Goal: Transaction & Acquisition: Purchase product/service

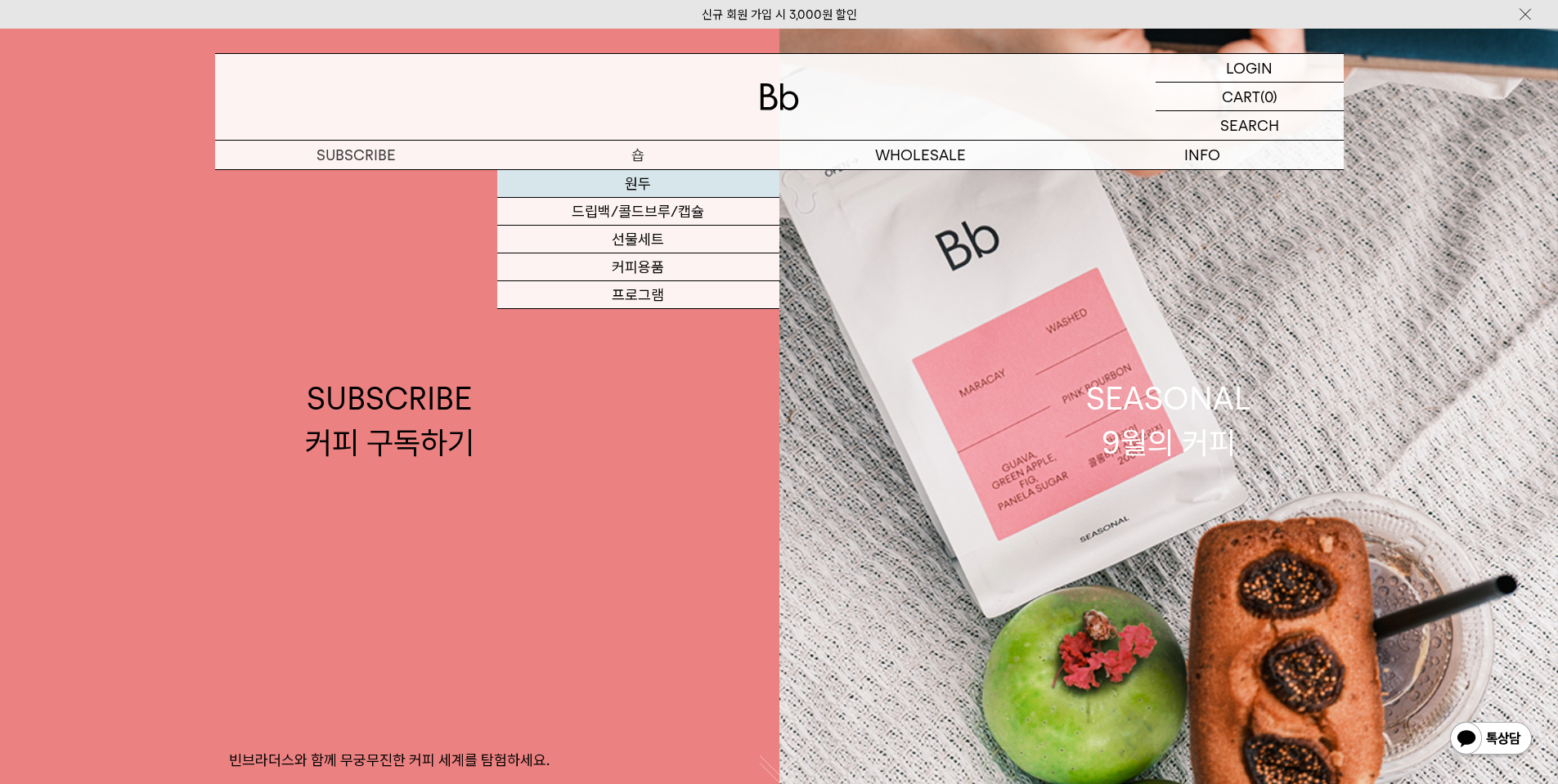
click at [640, 184] on link "원두" at bounding box center [638, 184] width 282 height 28
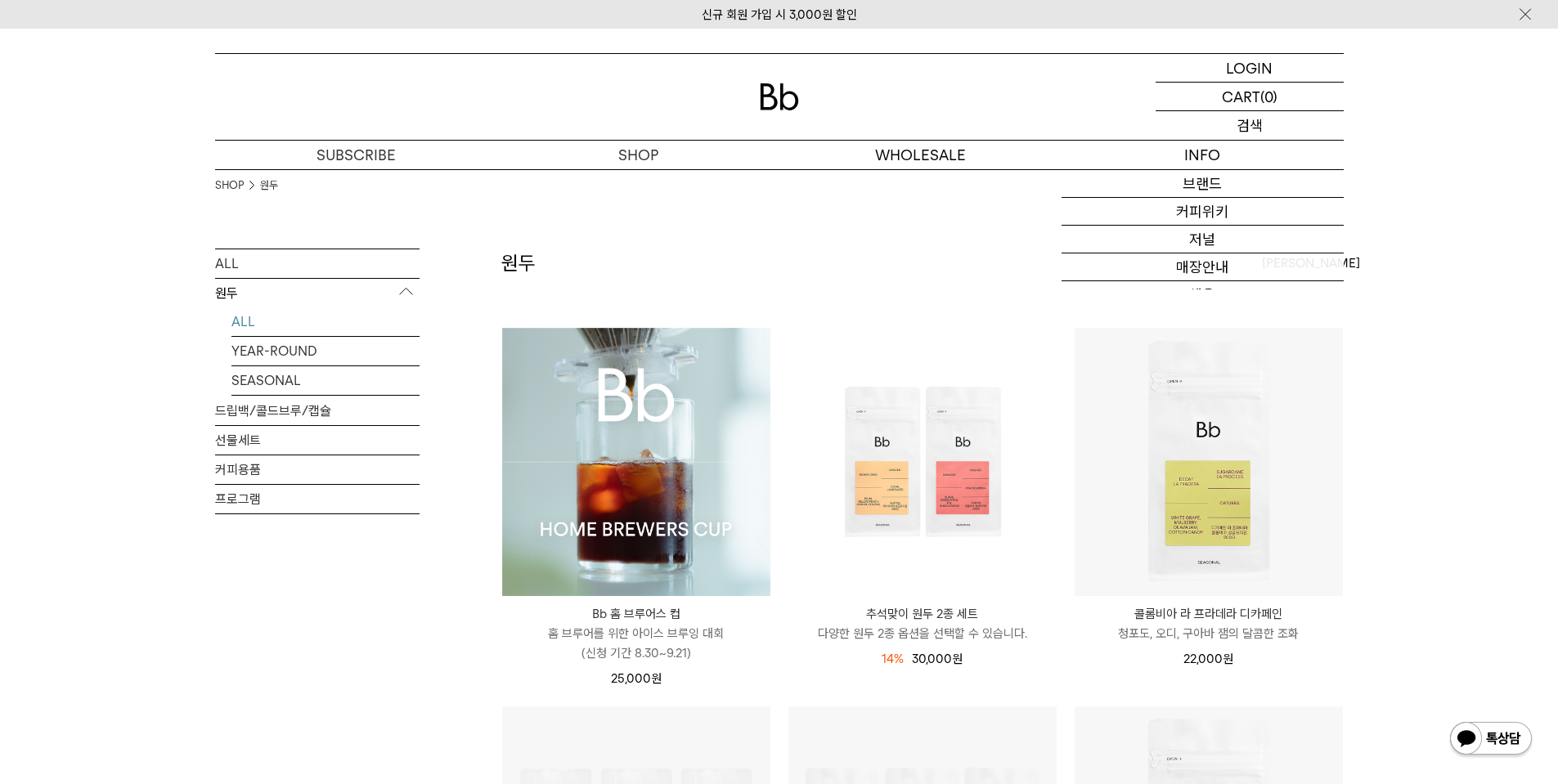
click at [1255, 126] on p "검색" at bounding box center [1249, 125] width 26 height 29
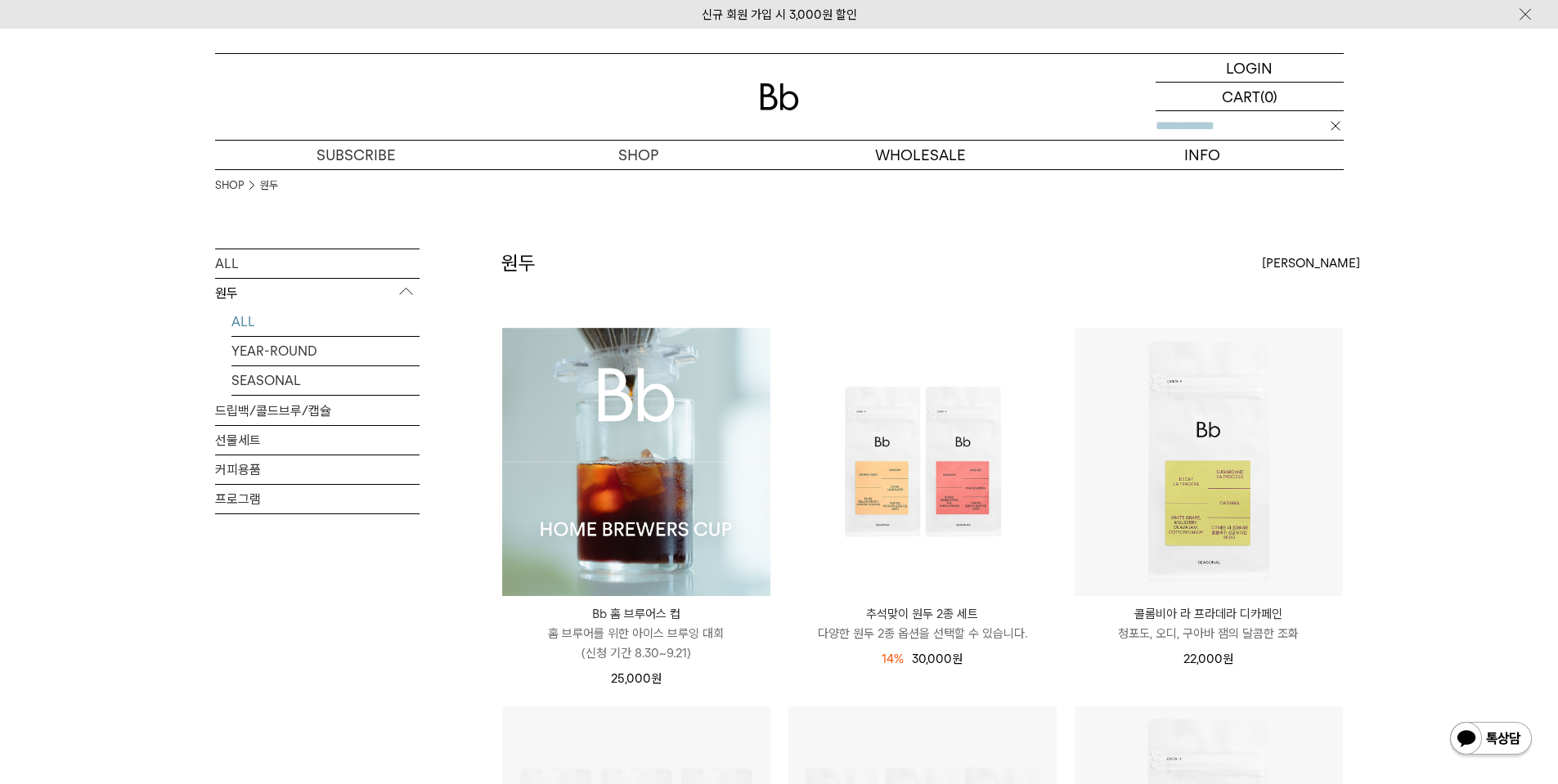
click at [1255, 126] on input "text" at bounding box center [1249, 125] width 188 height 29
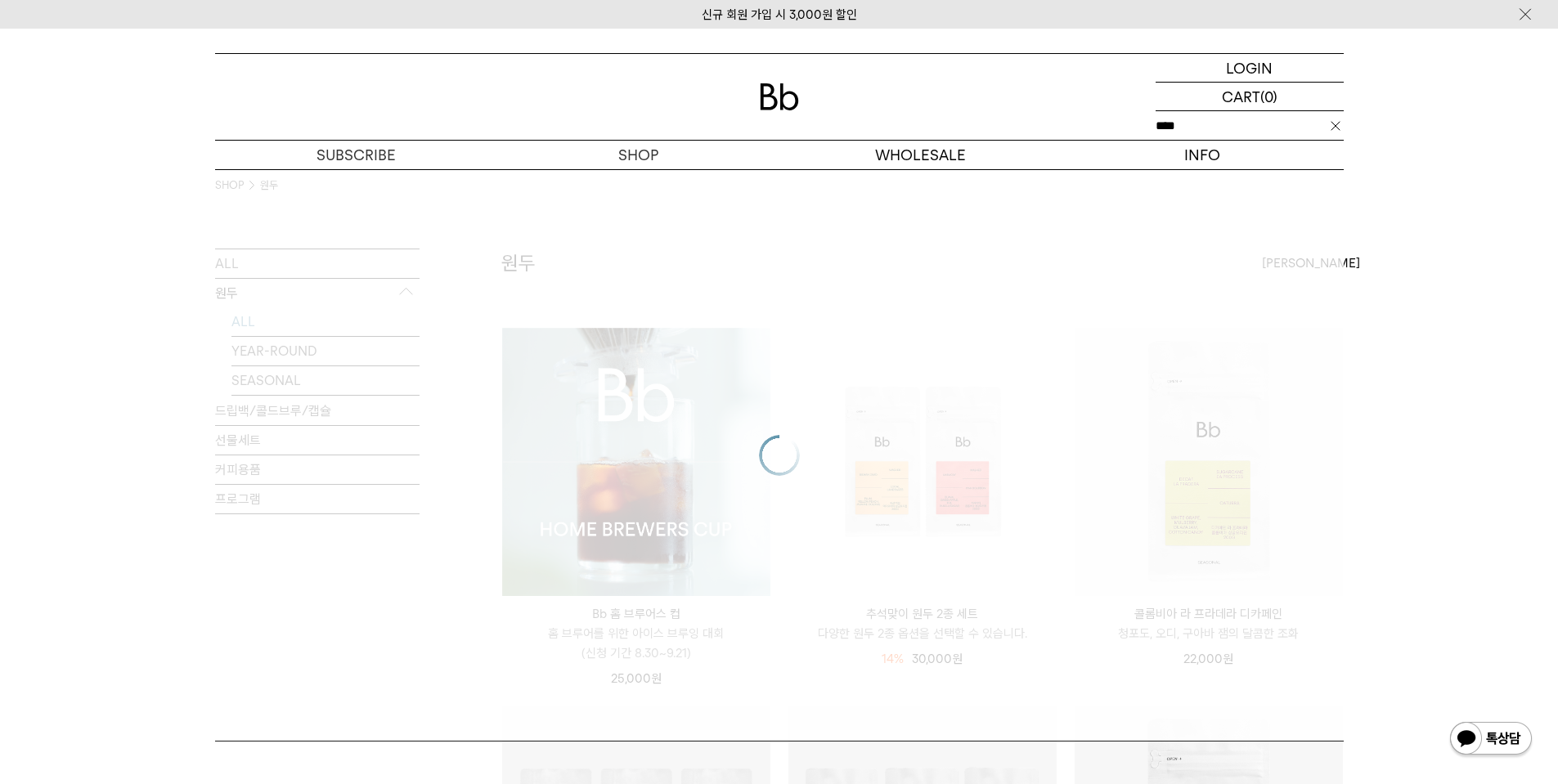
type input "****"
click input "**" at bounding box center [0, 0] width 0 height 0
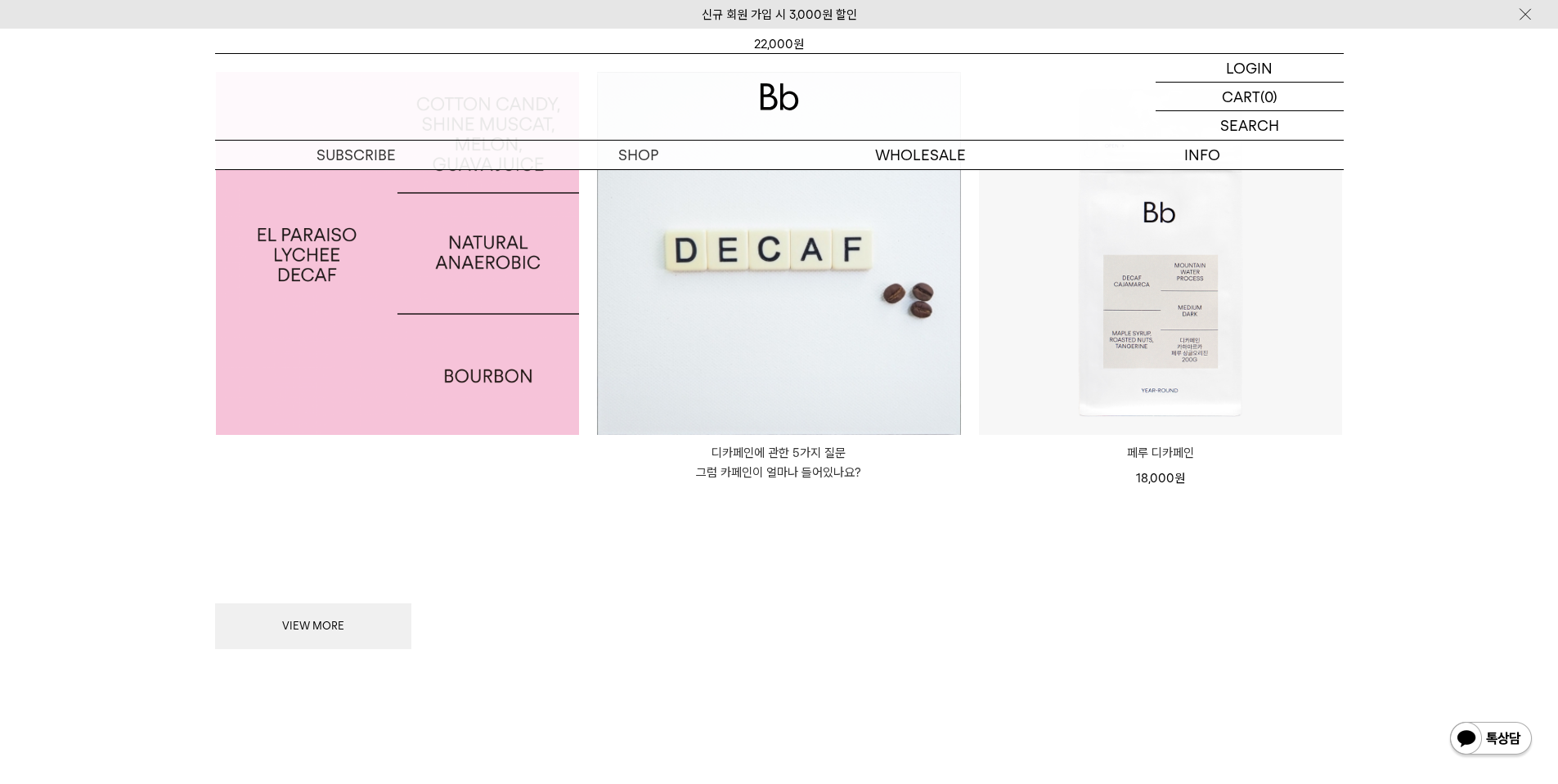
scroll to position [817, 0]
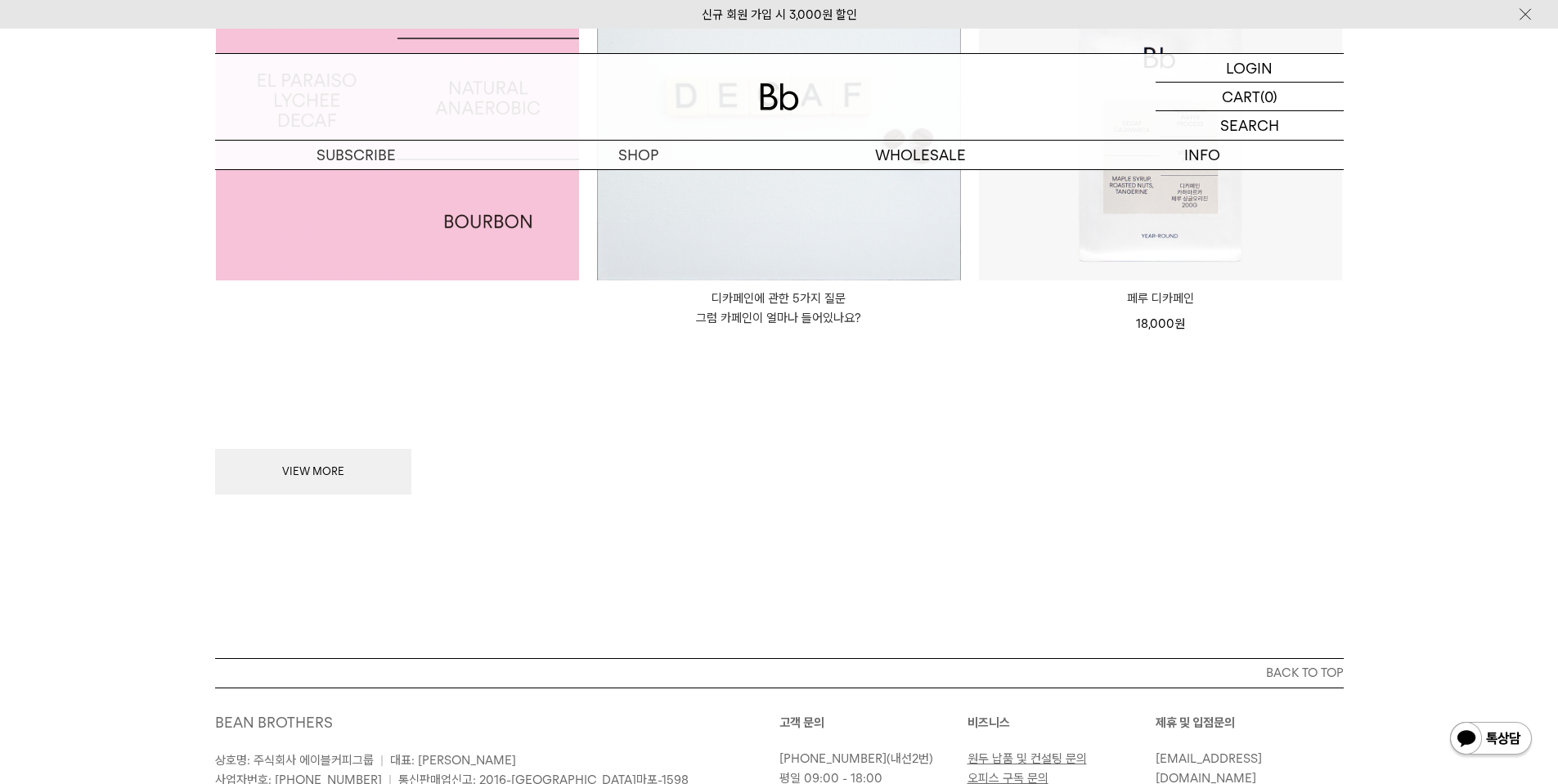
drag, startPoint x: 352, startPoint y: 476, endPoint x: 340, endPoint y: 481, distance: 13.0
click at [345, 480] on button "VIEW MORE" at bounding box center [313, 471] width 196 height 45
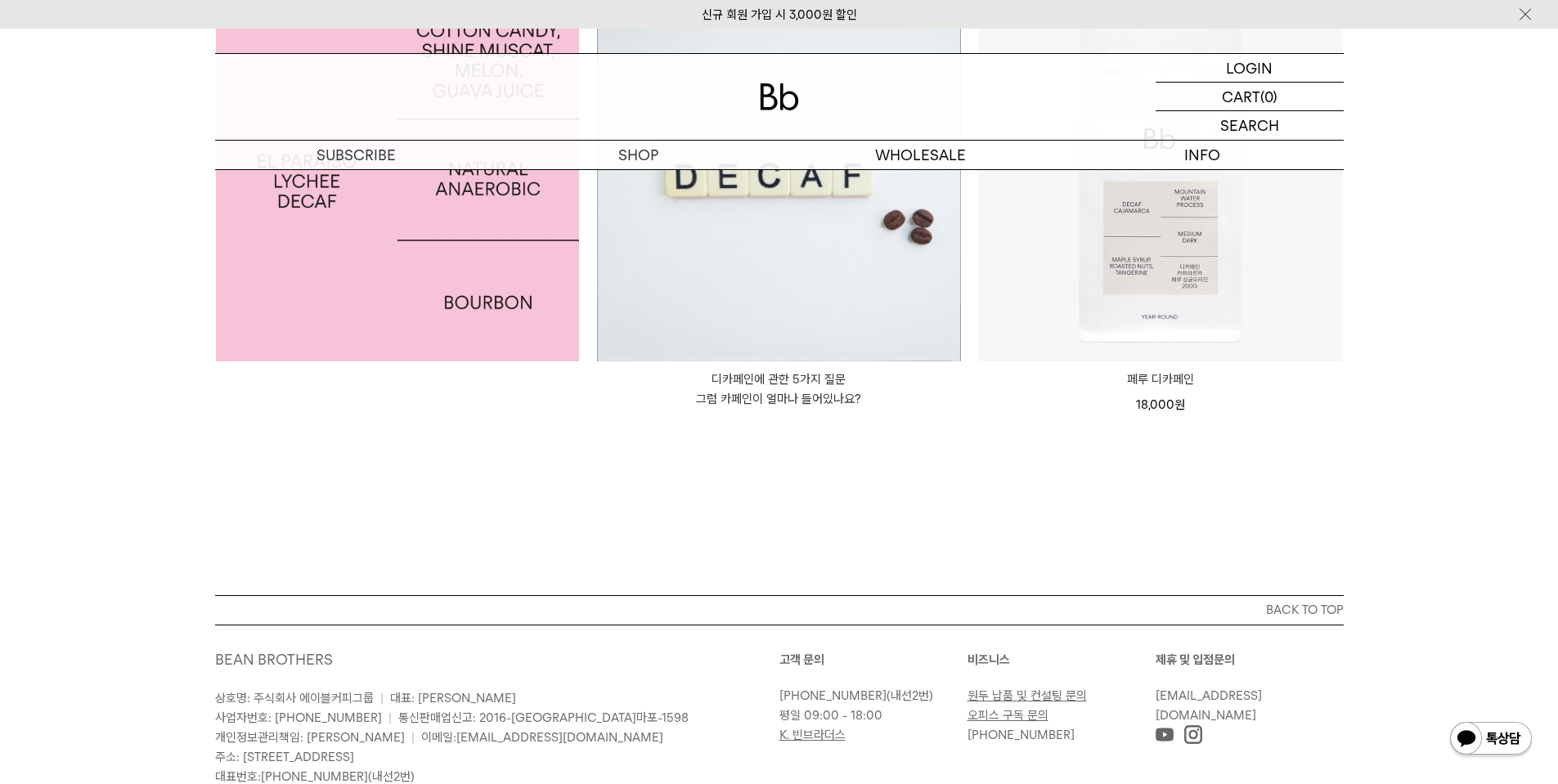
scroll to position [490, 0]
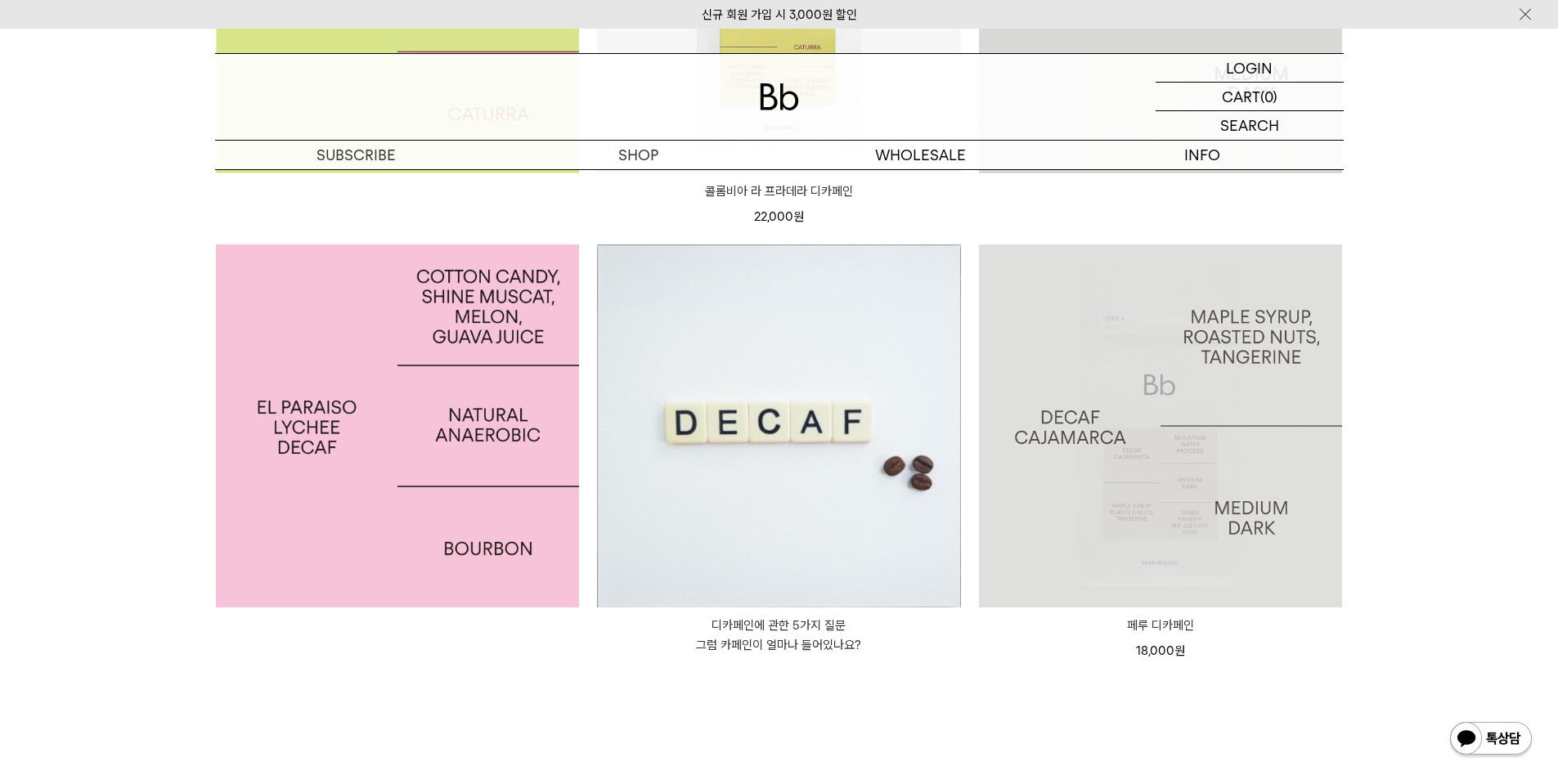
click at [1129, 394] on img at bounding box center [1161, 427] width 364 height 364
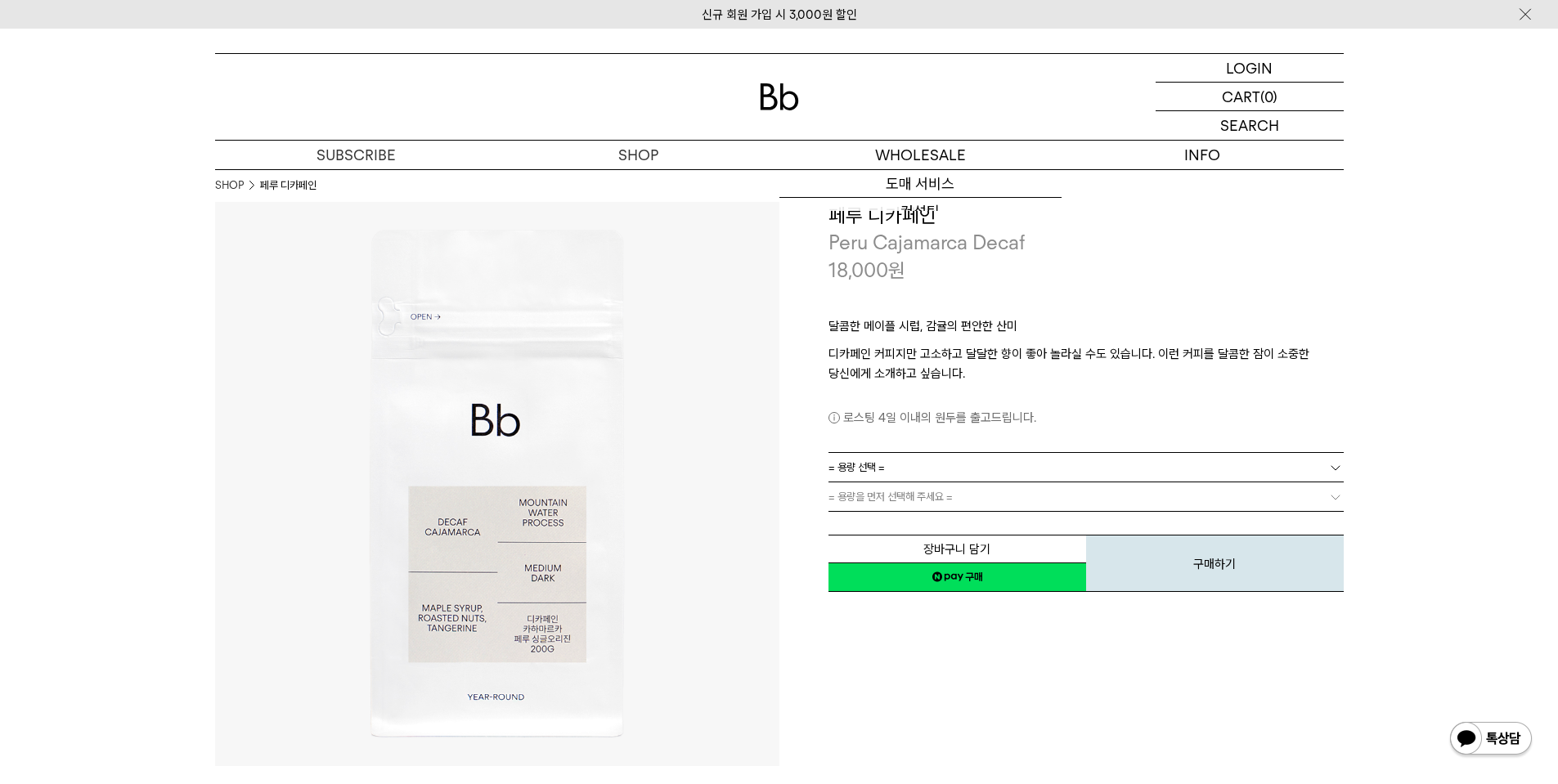
drag, startPoint x: 899, startPoint y: 391, endPoint x: 901, endPoint y: -5, distance: 396.0
click at [1011, 452] on dl "**********" at bounding box center [1086, 467] width 515 height 30
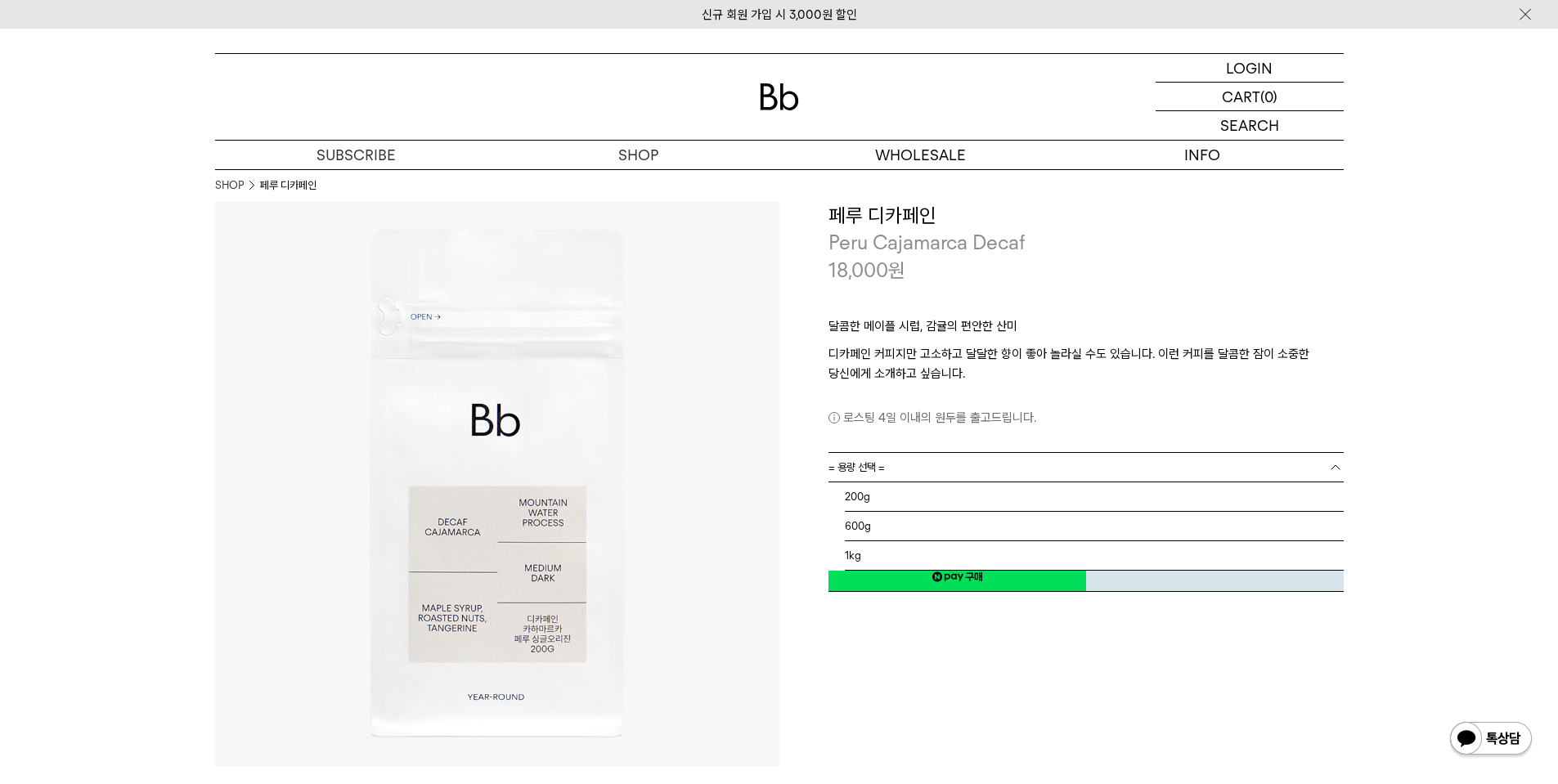
click at [998, 477] on link "= 용량 선택 =" at bounding box center [1086, 467] width 515 height 29
click at [985, 503] on li "200g" at bounding box center [1094, 497] width 499 height 30
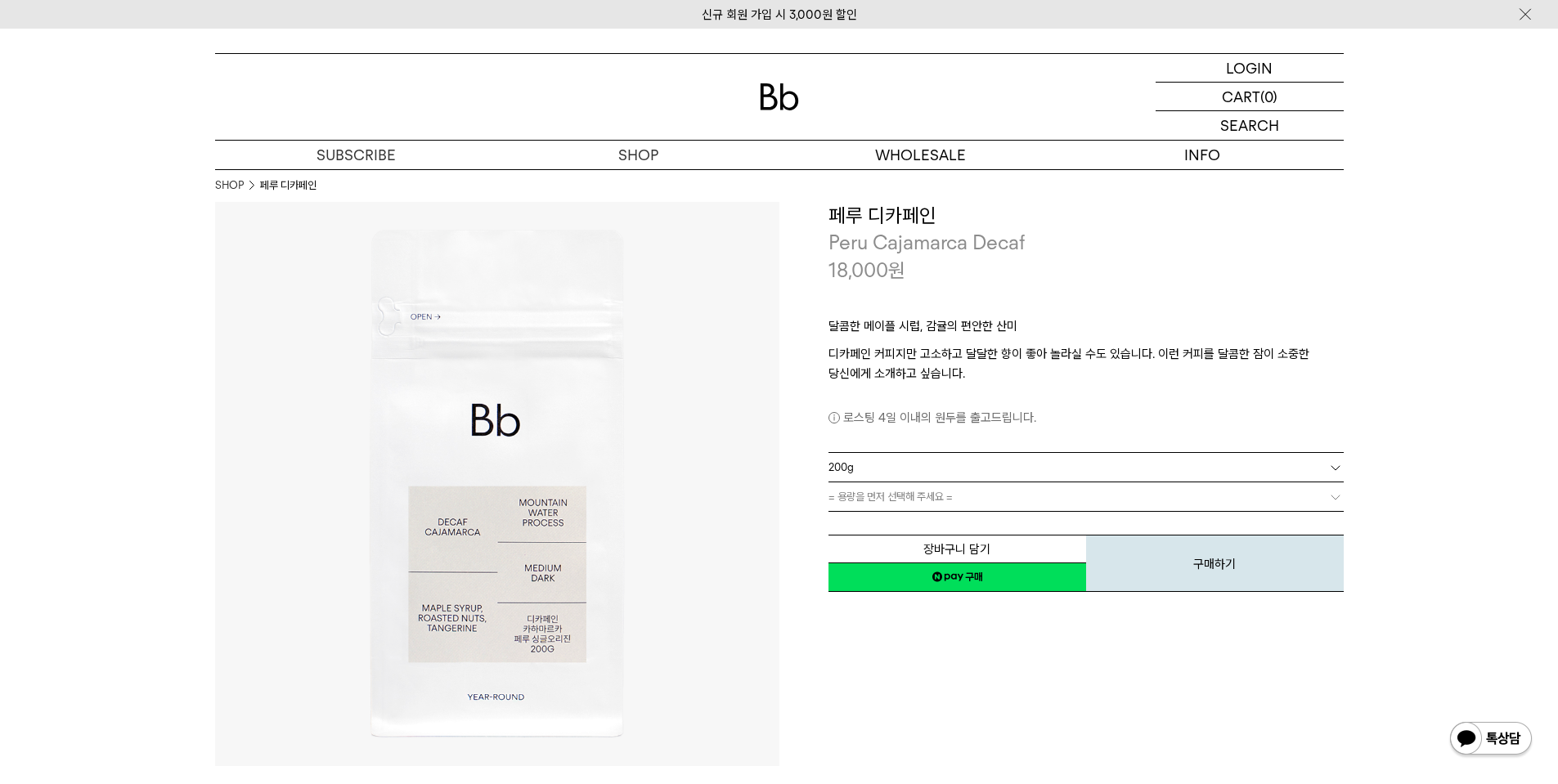
click at [982, 500] on link "= 용량을 먼저 선택해 주세요 =" at bounding box center [1086, 496] width 515 height 29
click at [974, 500] on link "= 분쇄도 선택 =" at bounding box center [1086, 496] width 515 height 29
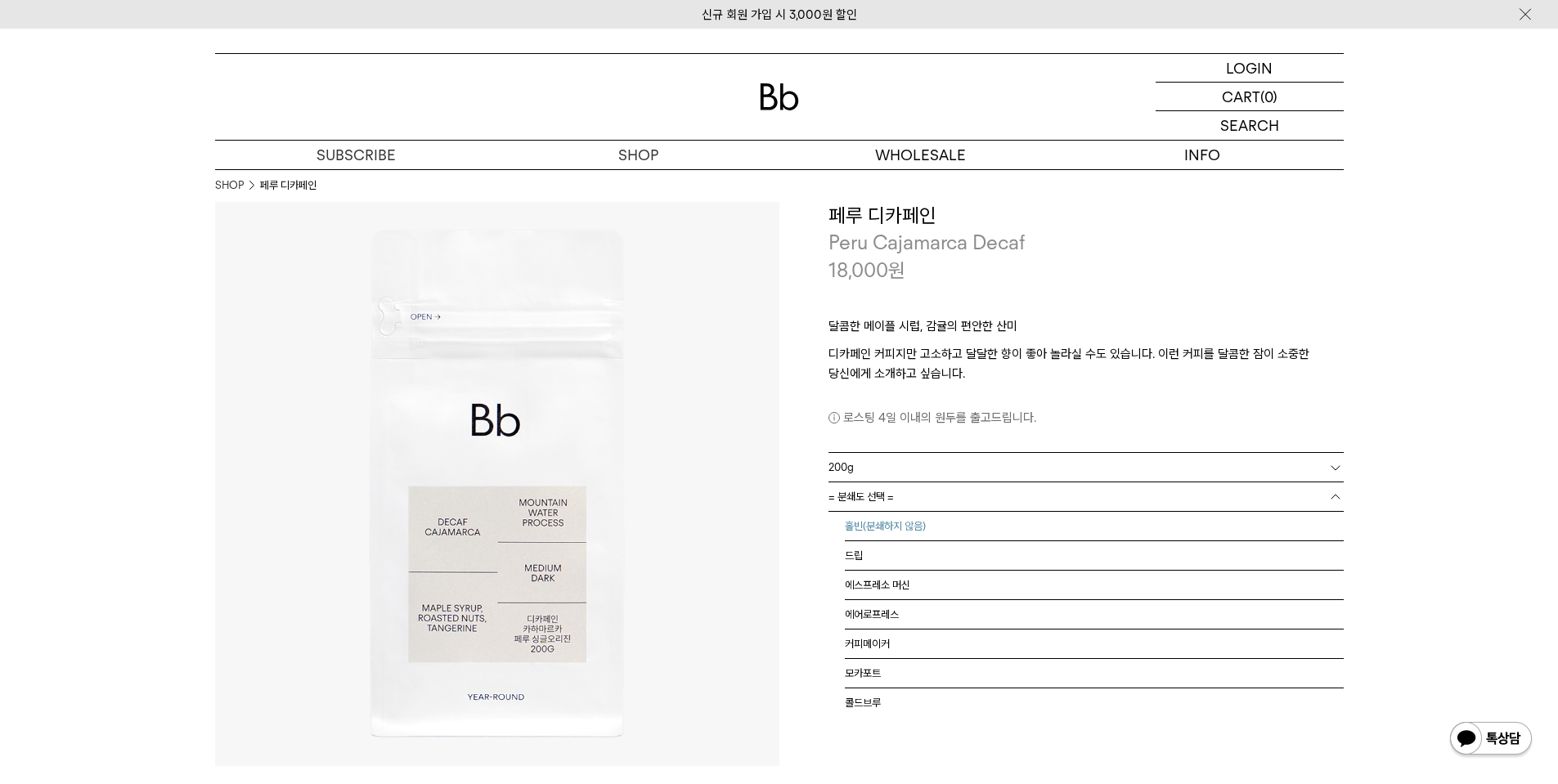
click at [963, 530] on li "홀빈(분쇄하지 않음)" at bounding box center [1094, 527] width 499 height 30
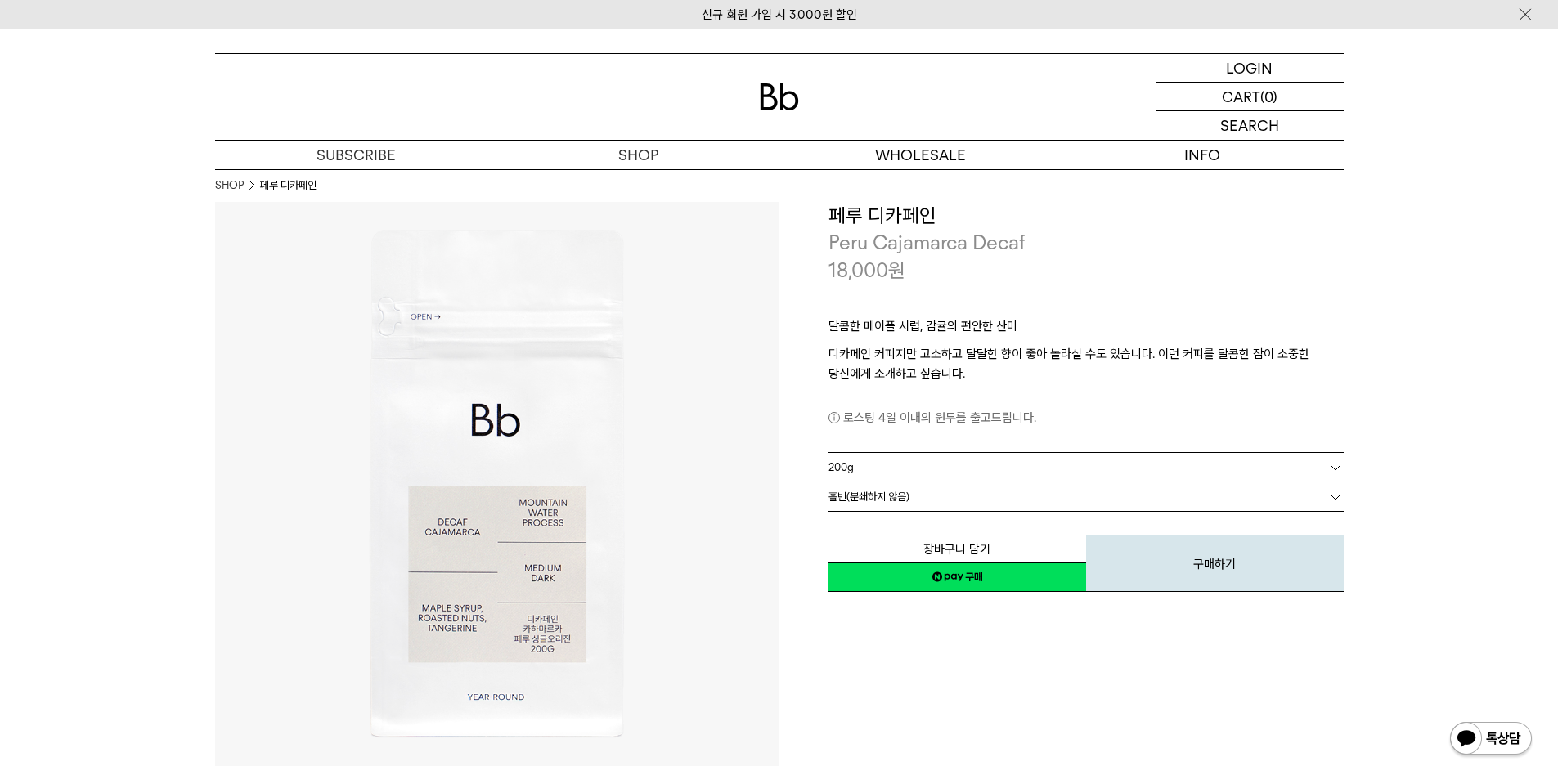
click at [934, 465] on link "200g" at bounding box center [1086, 467] width 515 height 29
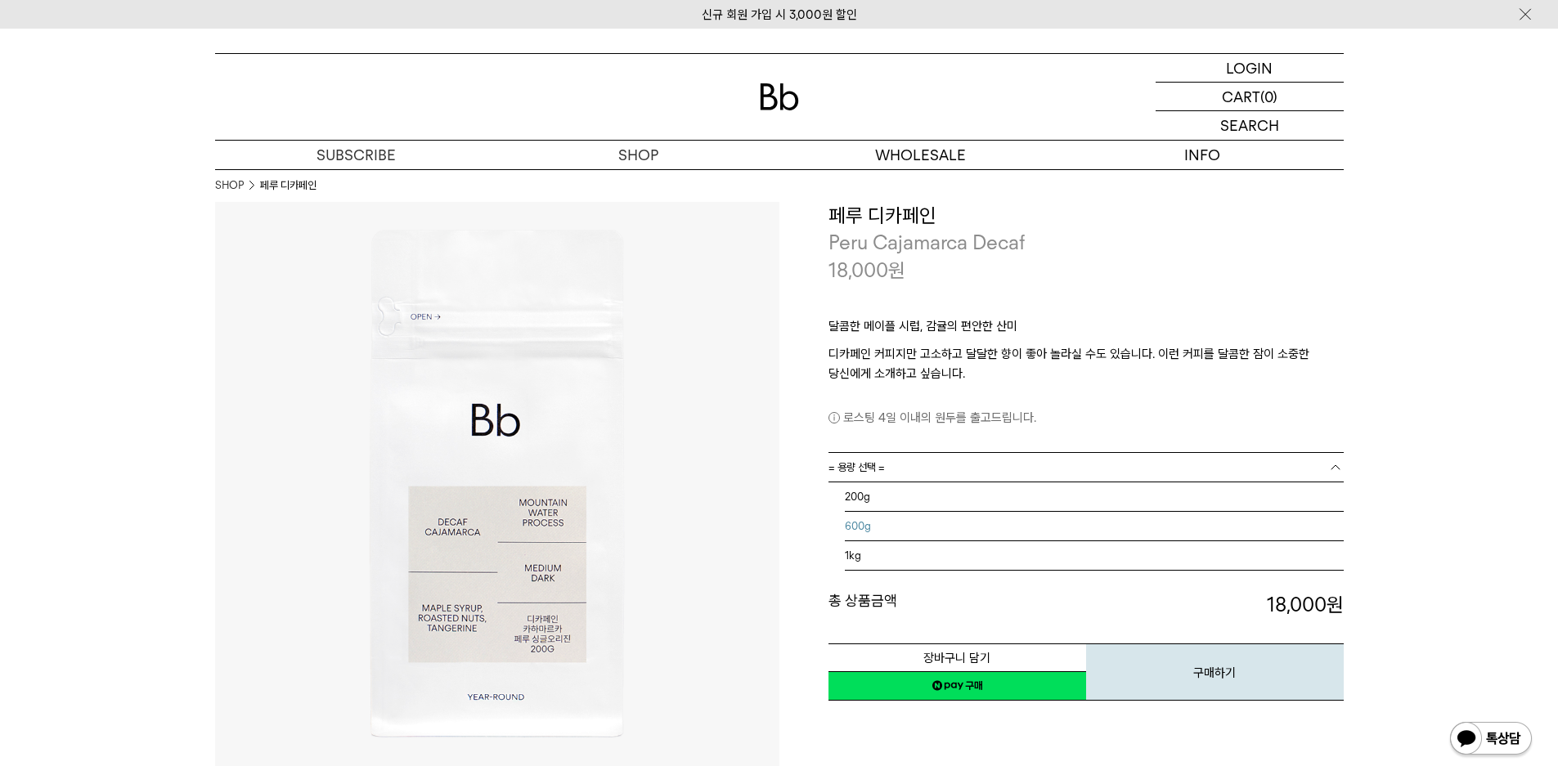
click at [938, 528] on li "600g" at bounding box center [1094, 527] width 499 height 30
click at [940, 500] on link "= 분쇄도 선택 =" at bounding box center [1086, 496] width 515 height 29
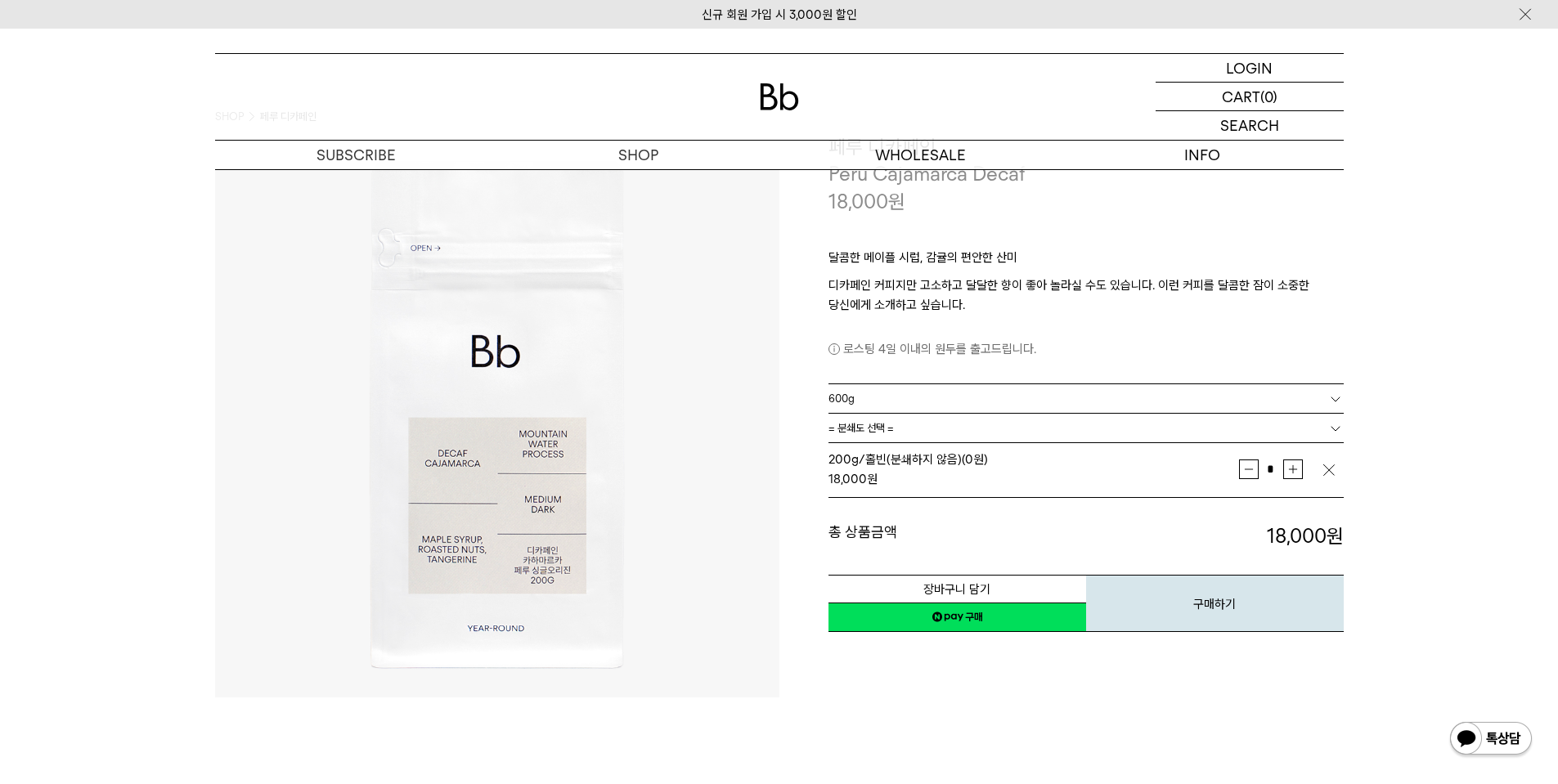
scroll to position [164, 0]
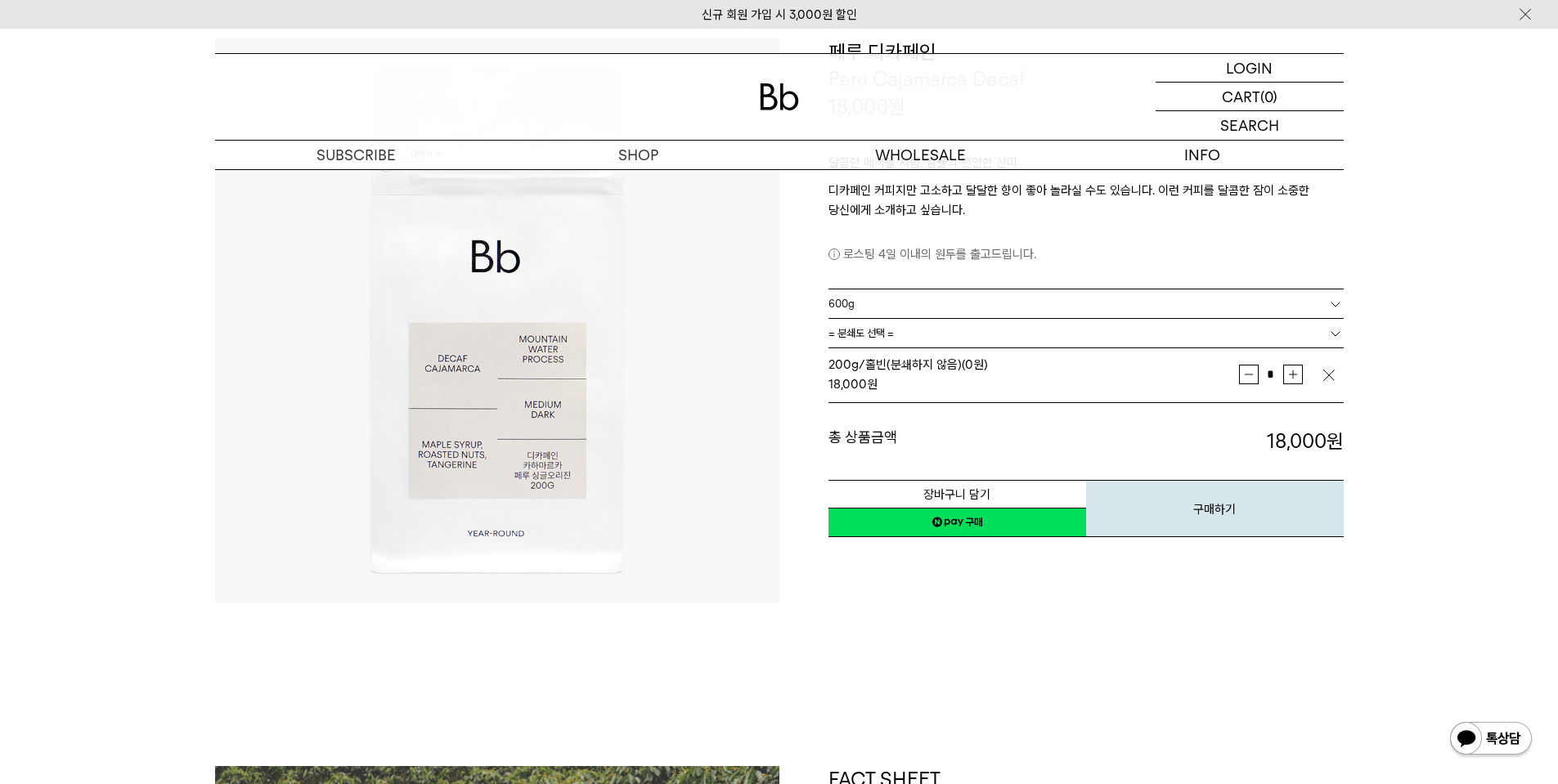
click at [966, 325] on link "= 분쇄도 선택 =" at bounding box center [1086, 332] width 515 height 29
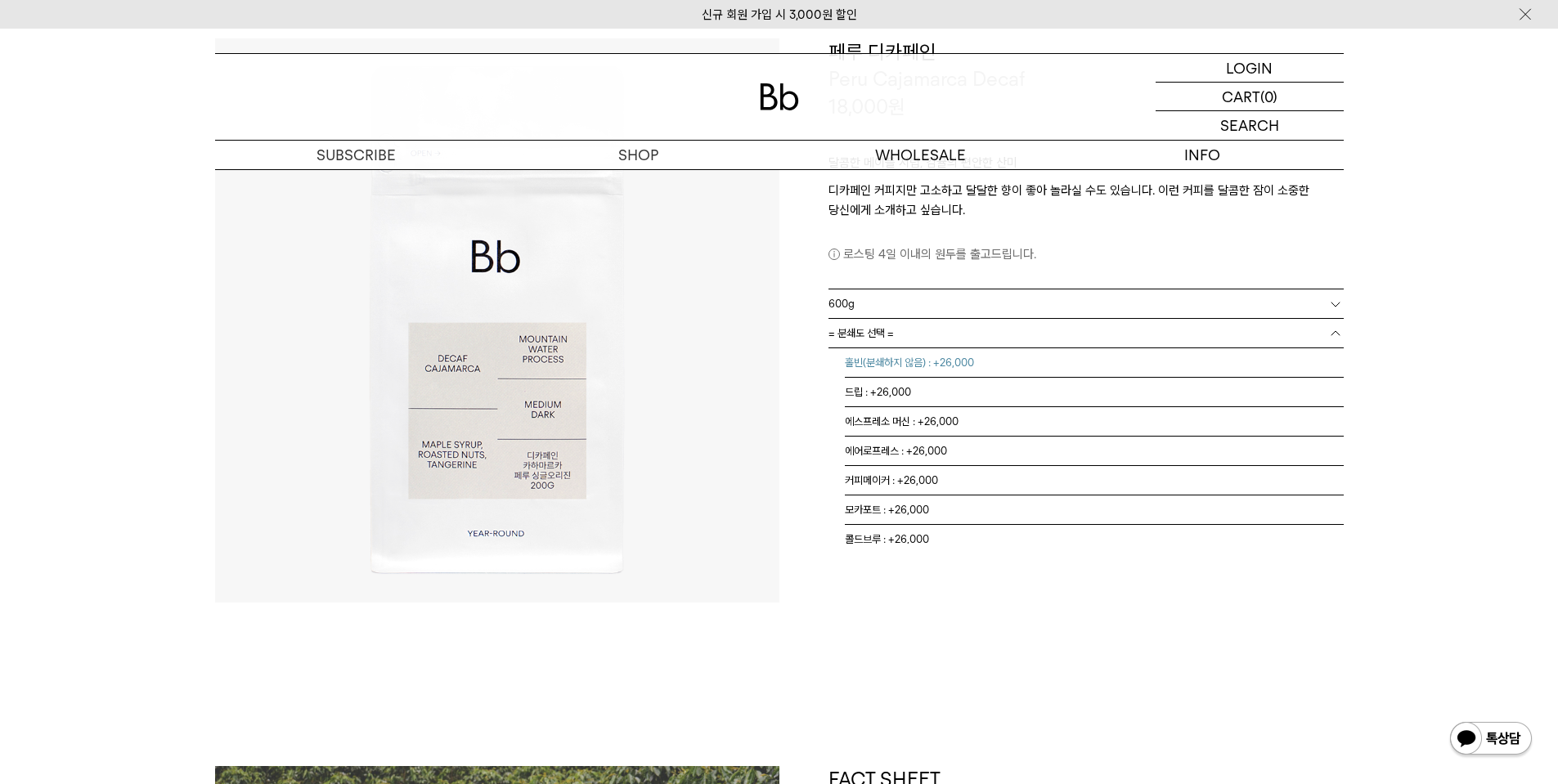
click at [945, 356] on li "홀빈(분쇄하지 않음) : +26,000" at bounding box center [1094, 363] width 499 height 30
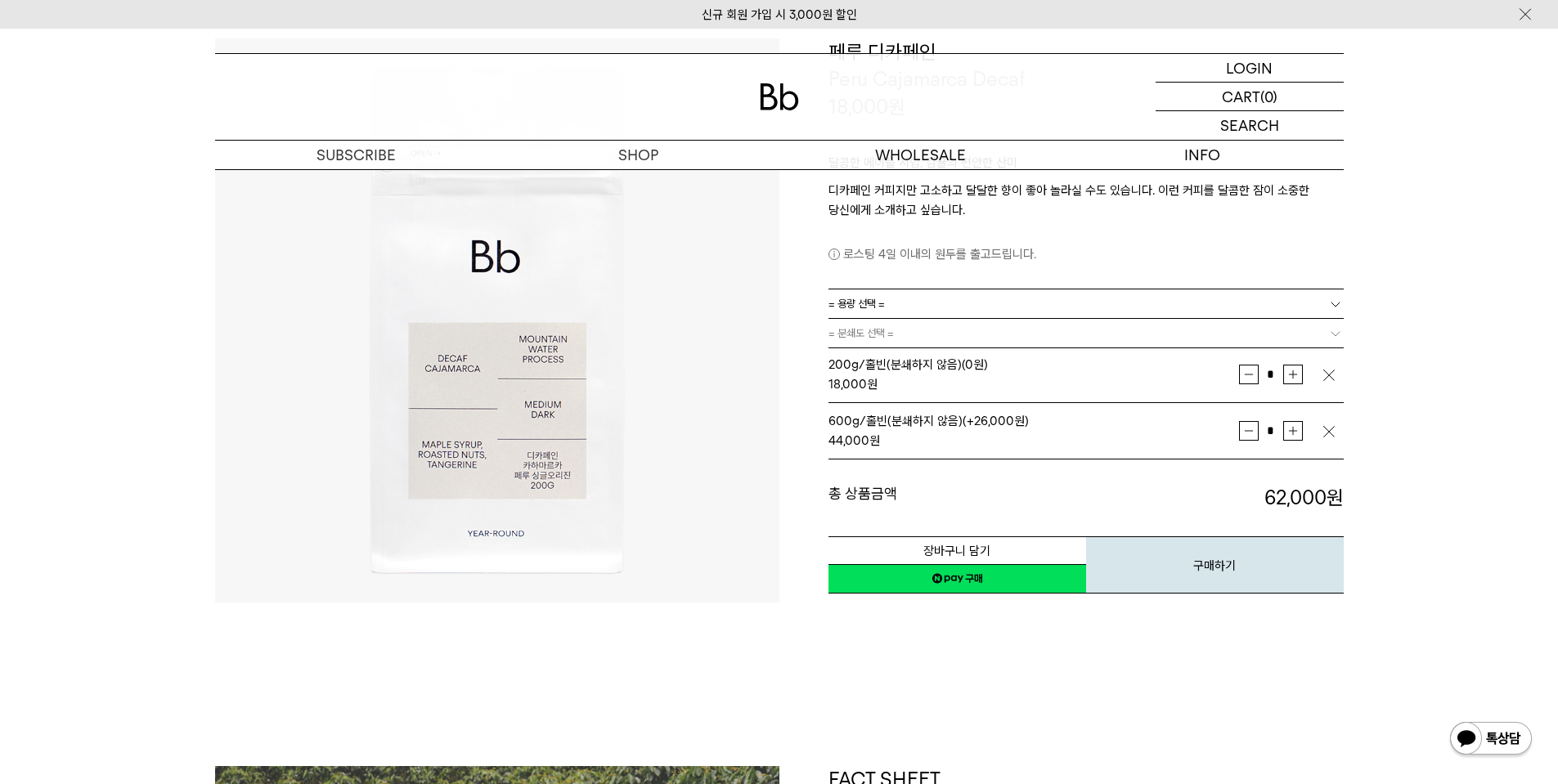
click at [952, 299] on link "= 용량 선택 =" at bounding box center [1086, 304] width 515 height 29
click at [947, 387] on li "1kg" at bounding box center [1094, 393] width 499 height 30
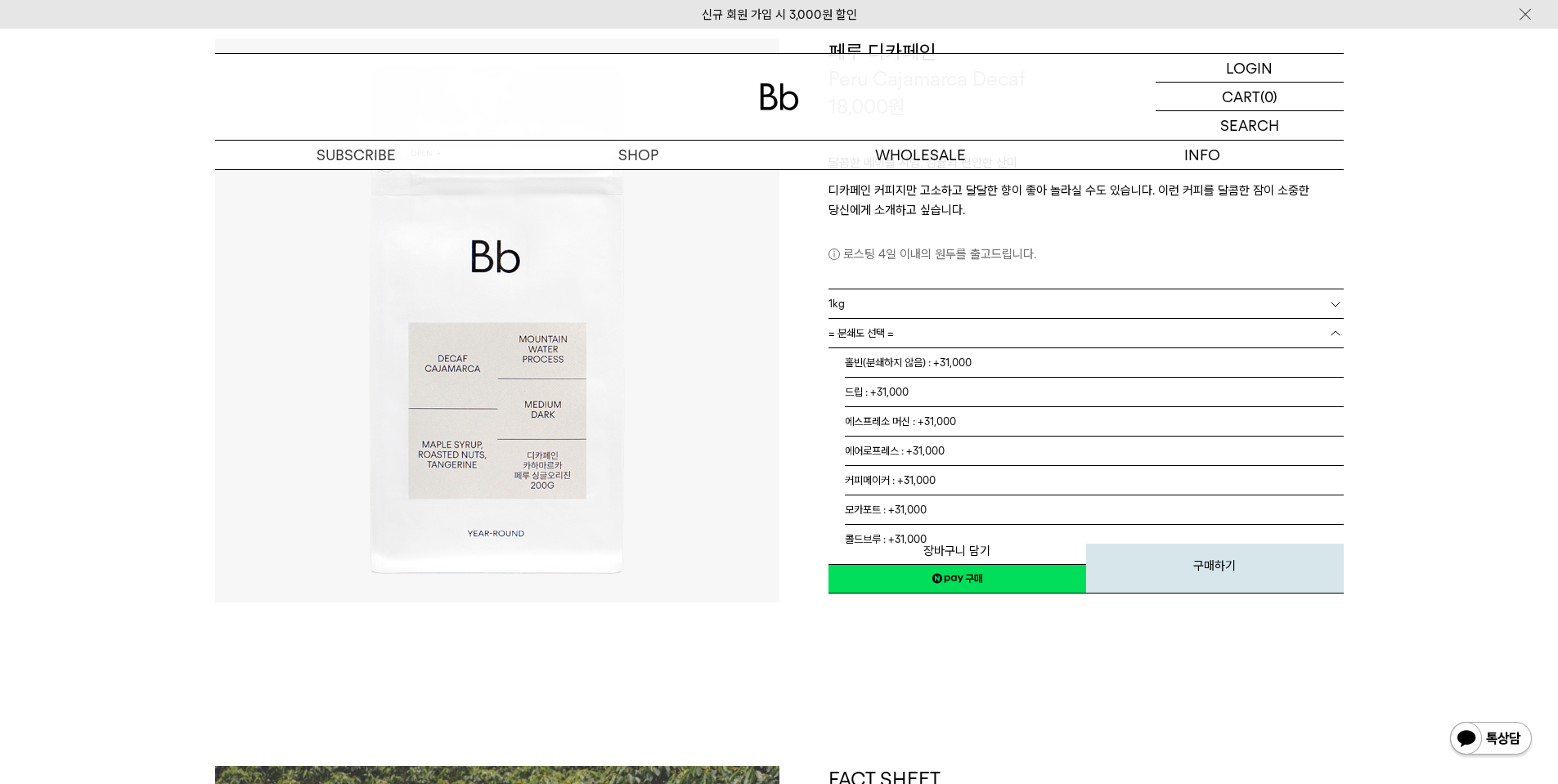
click at [932, 329] on link "= 분쇄도 선택 =" at bounding box center [1086, 332] width 515 height 29
click at [924, 363] on li "홀빈(분쇄하지 않음) : +31,000" at bounding box center [1094, 363] width 499 height 30
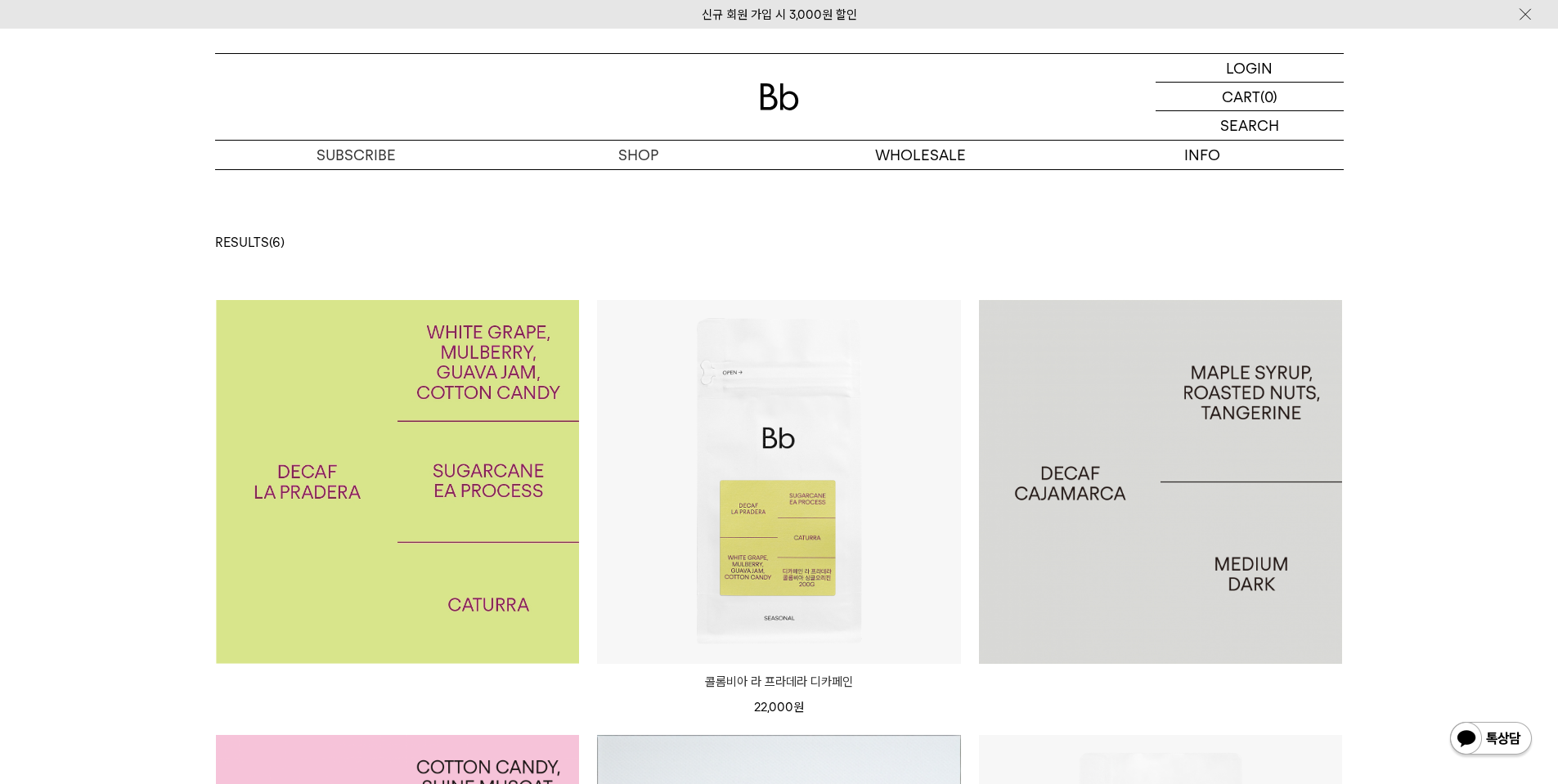
scroll to position [82, 0]
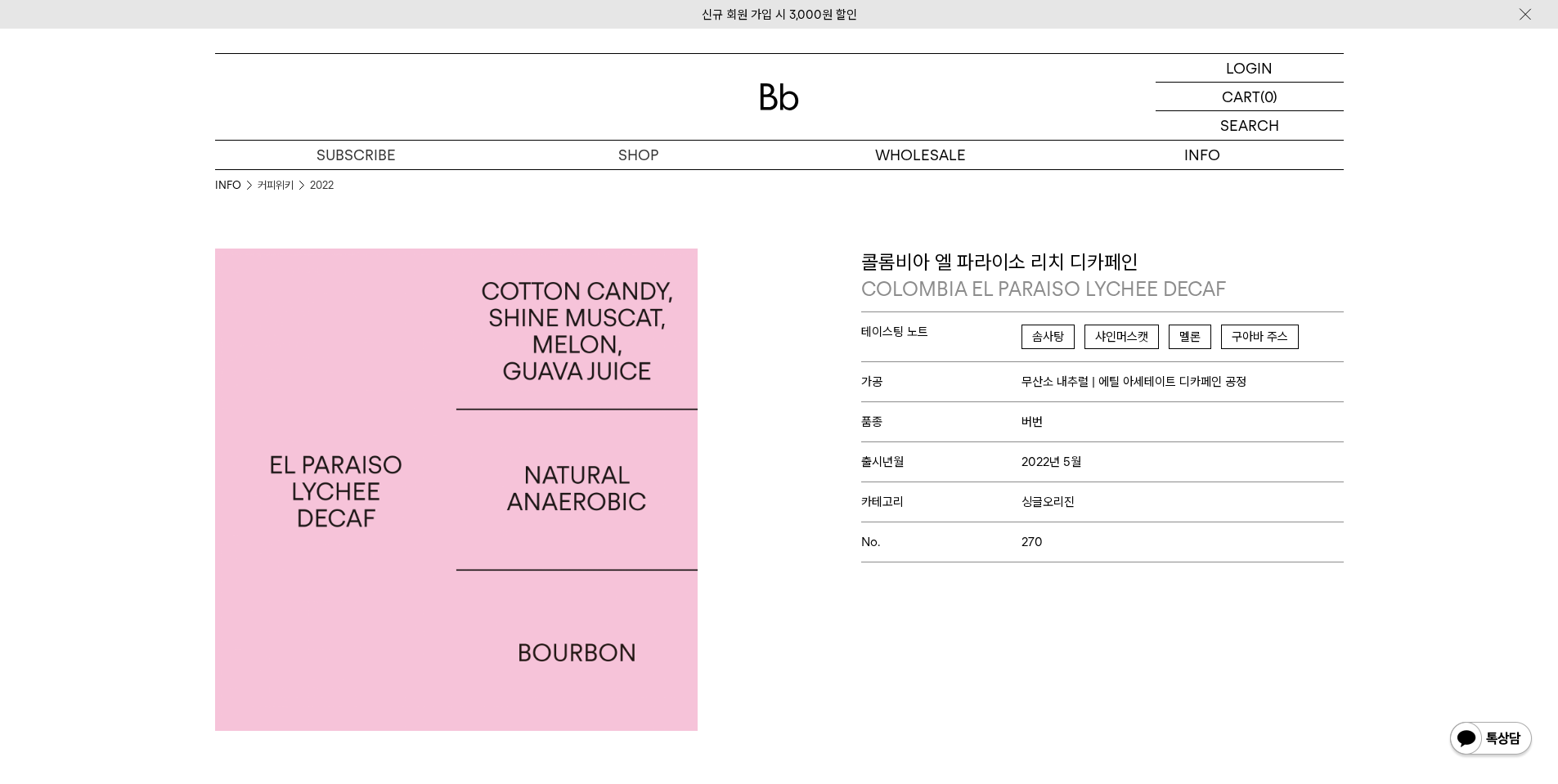
scroll to position [246, 0]
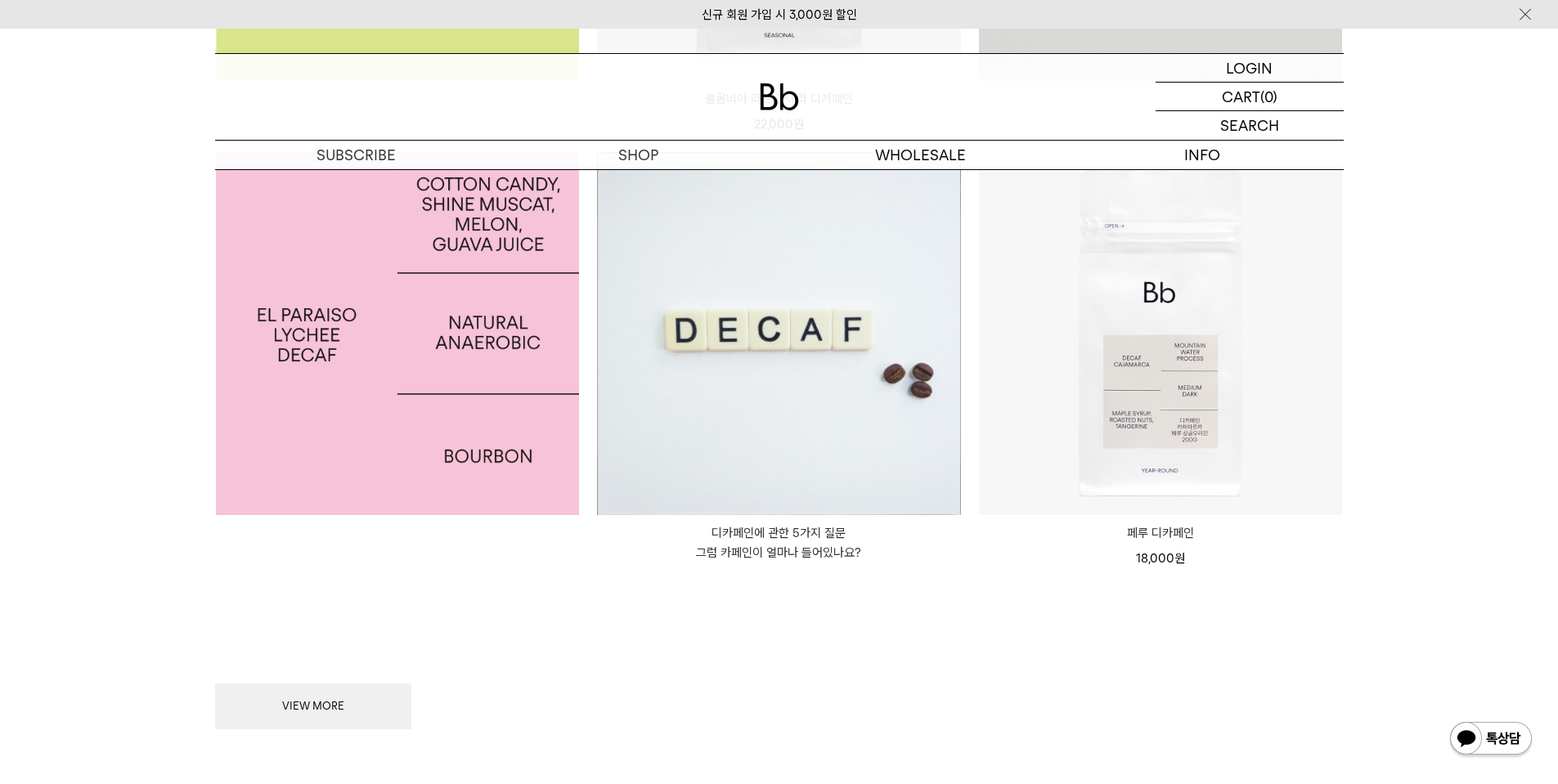
scroll to position [327, 0]
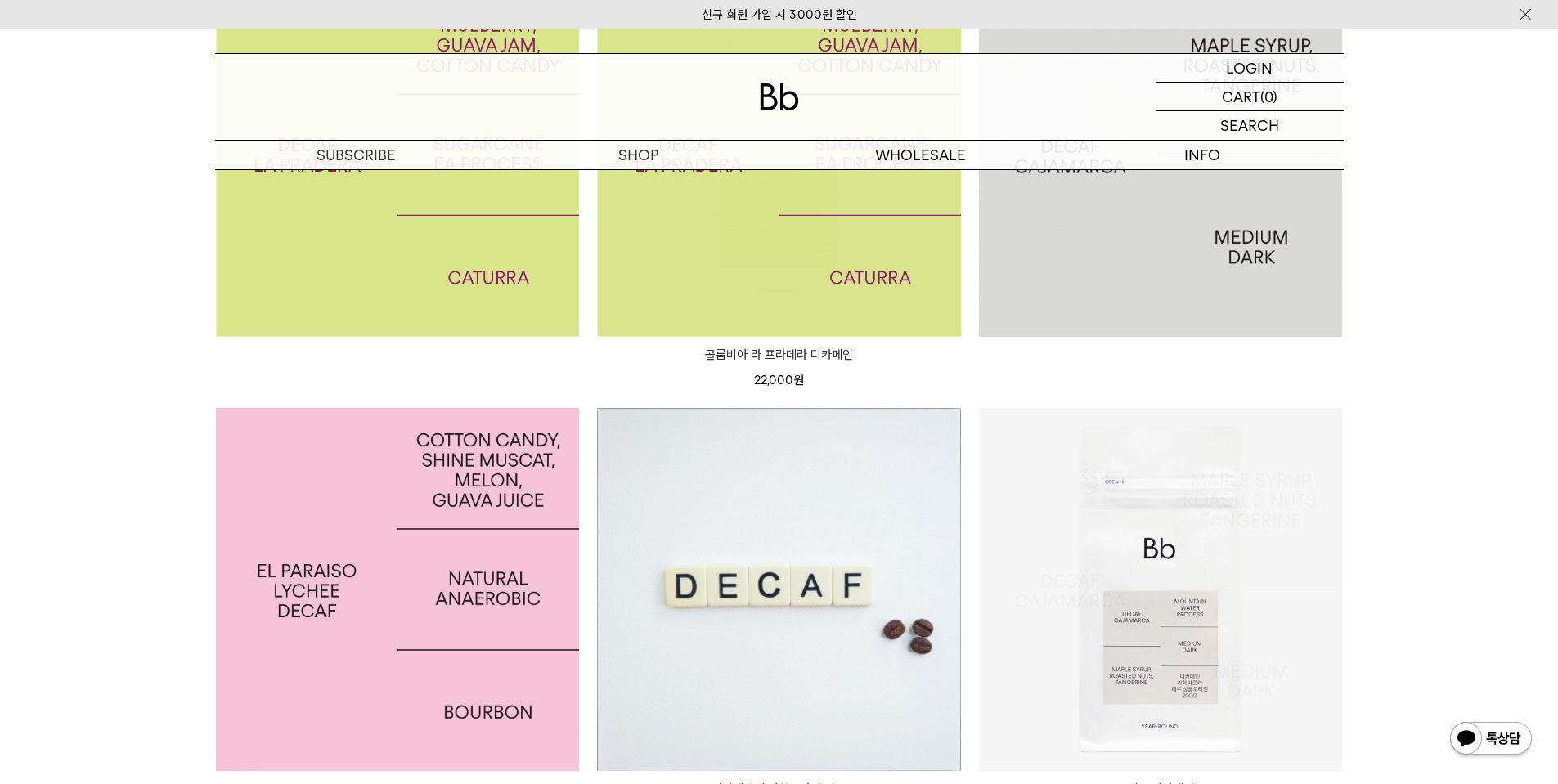
click at [714, 218] on img at bounding box center [779, 155] width 364 height 364
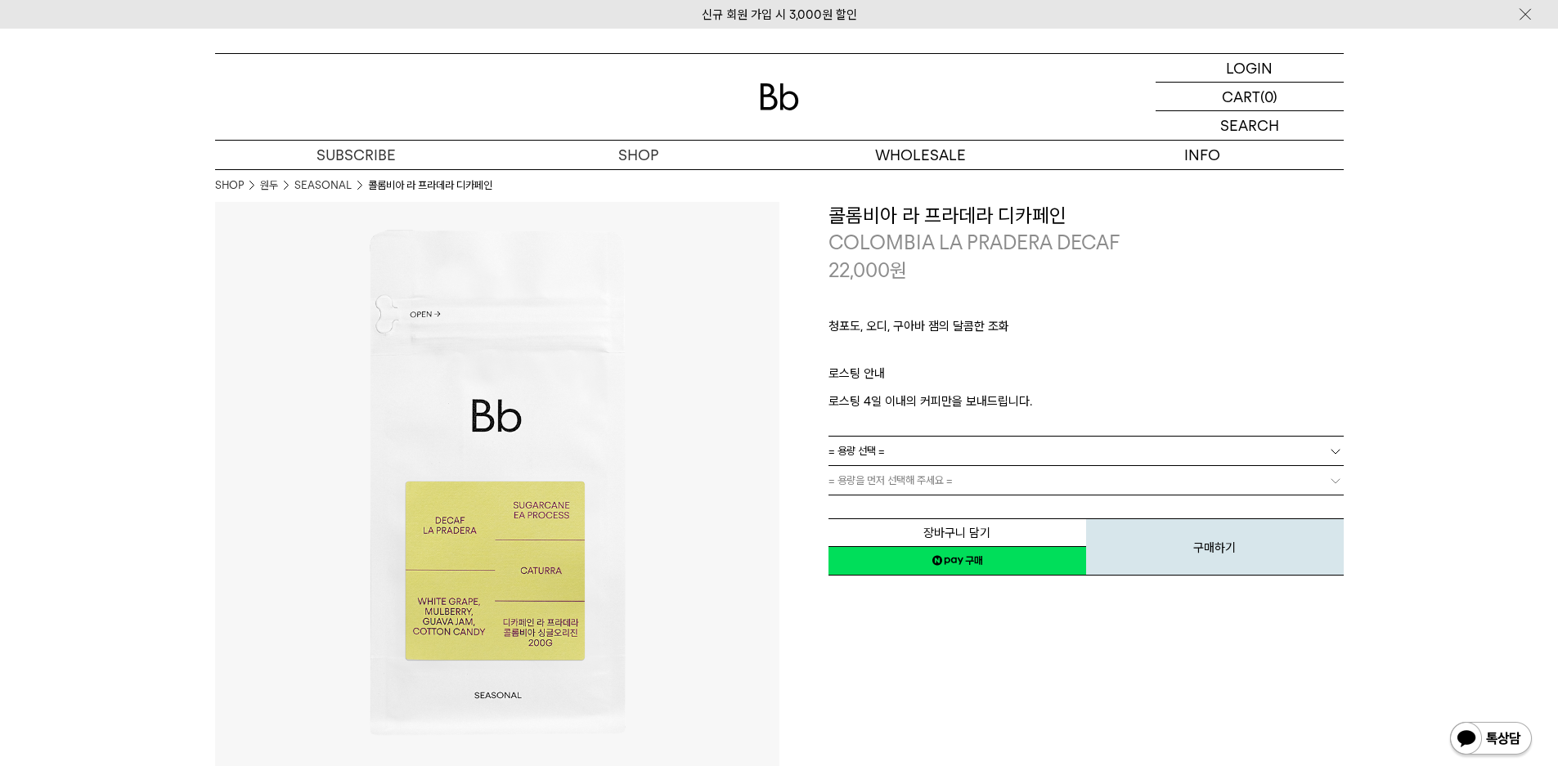
click at [1062, 423] on div "청포도, 오디, 구아바 잼의 달콤한 조화 ㅤ 로스팅 안내 로스팅 4일 이내의 커피만을 보내드립니다." at bounding box center [1086, 360] width 515 height 152
click at [1041, 456] on link "= 용량 선택 =" at bounding box center [1086, 451] width 515 height 29
click at [1043, 484] on li "200g" at bounding box center [1094, 480] width 499 height 30
click at [1043, 484] on link "= 용량을 먼저 선택해 주세요 =" at bounding box center [1086, 480] width 515 height 29
click at [1019, 485] on link "= 분쇄도 선택 =" at bounding box center [1086, 480] width 515 height 29
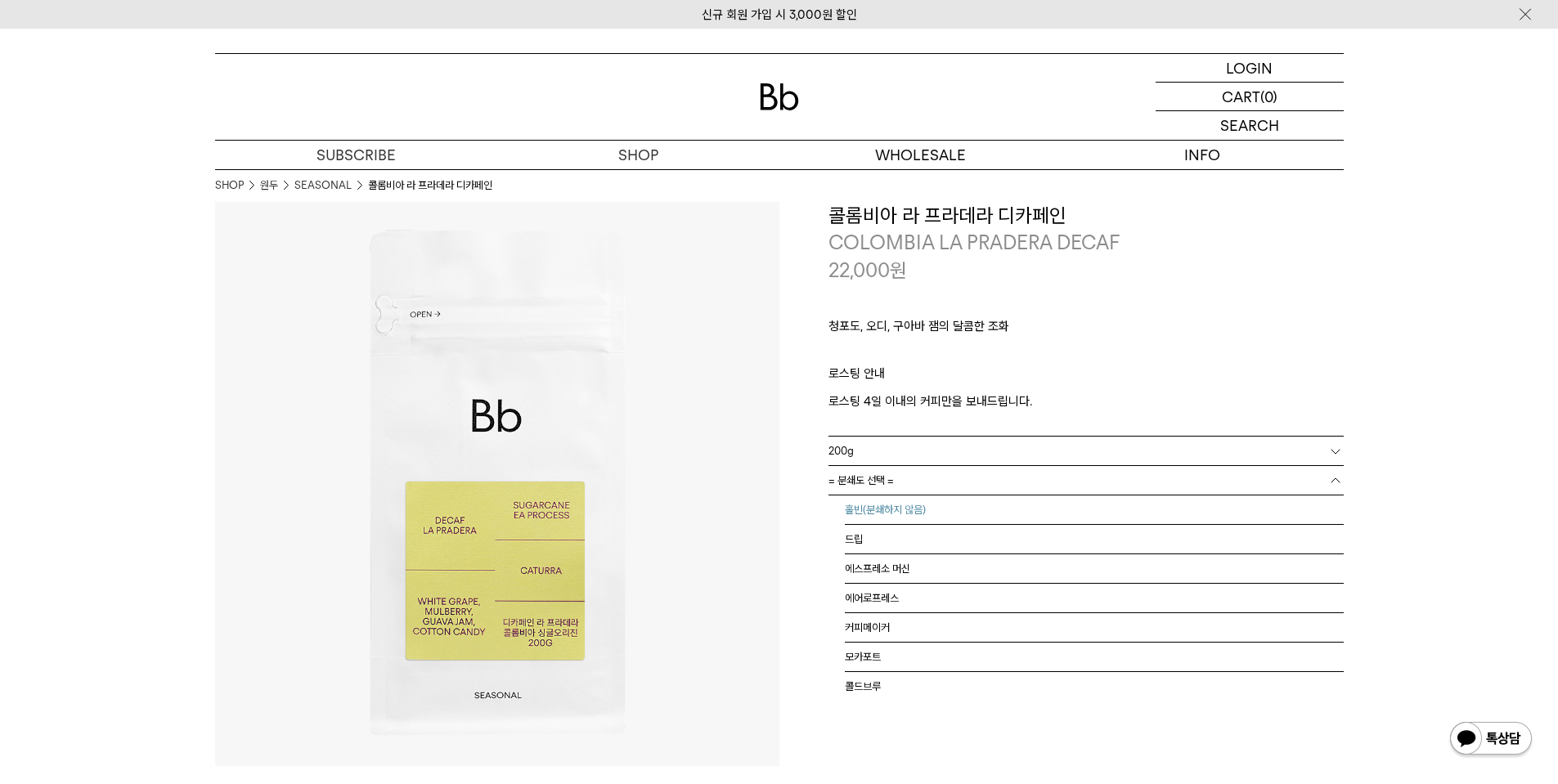
click at [985, 514] on li "홀빈(분쇄하지 않음)" at bounding box center [1094, 510] width 499 height 30
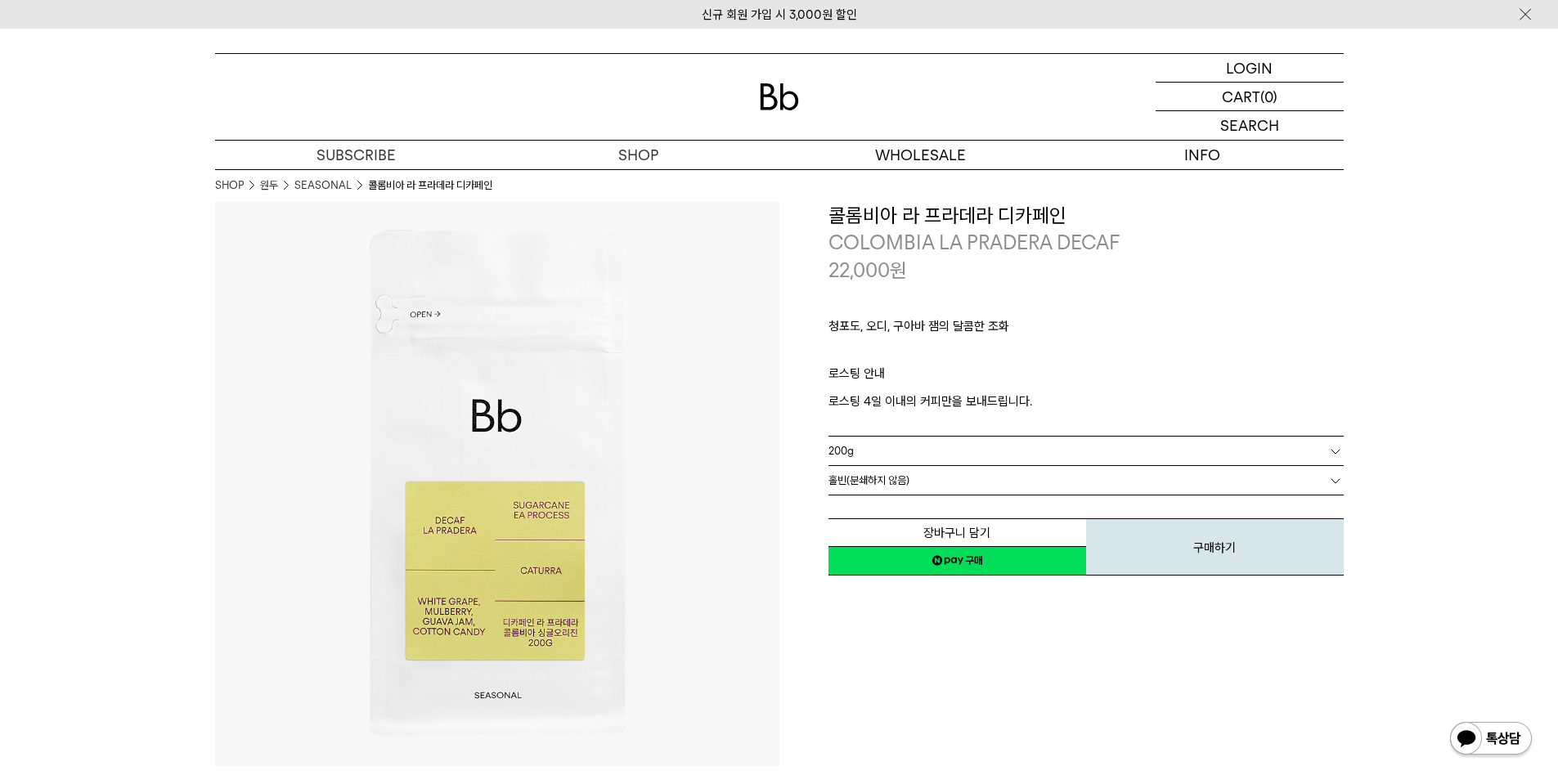
click at [979, 453] on link "200g" at bounding box center [1086, 451] width 515 height 29
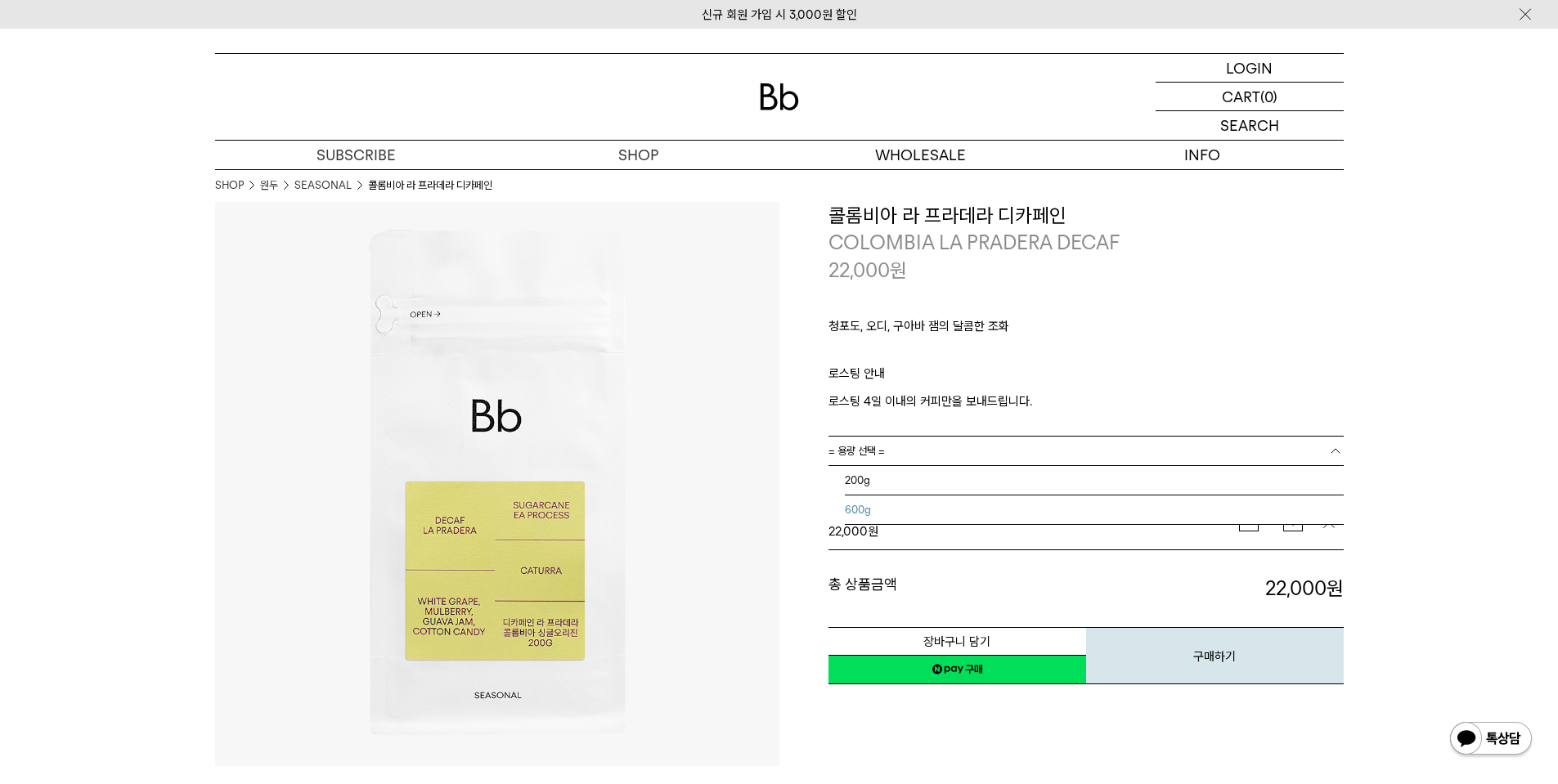
click at [971, 516] on li "600g" at bounding box center [1094, 510] width 499 height 30
click at [969, 494] on link "= 분쇄도 선택 =" at bounding box center [1086, 480] width 515 height 29
click at [971, 477] on link "= 분쇄도 선택 =" at bounding box center [1086, 480] width 515 height 29
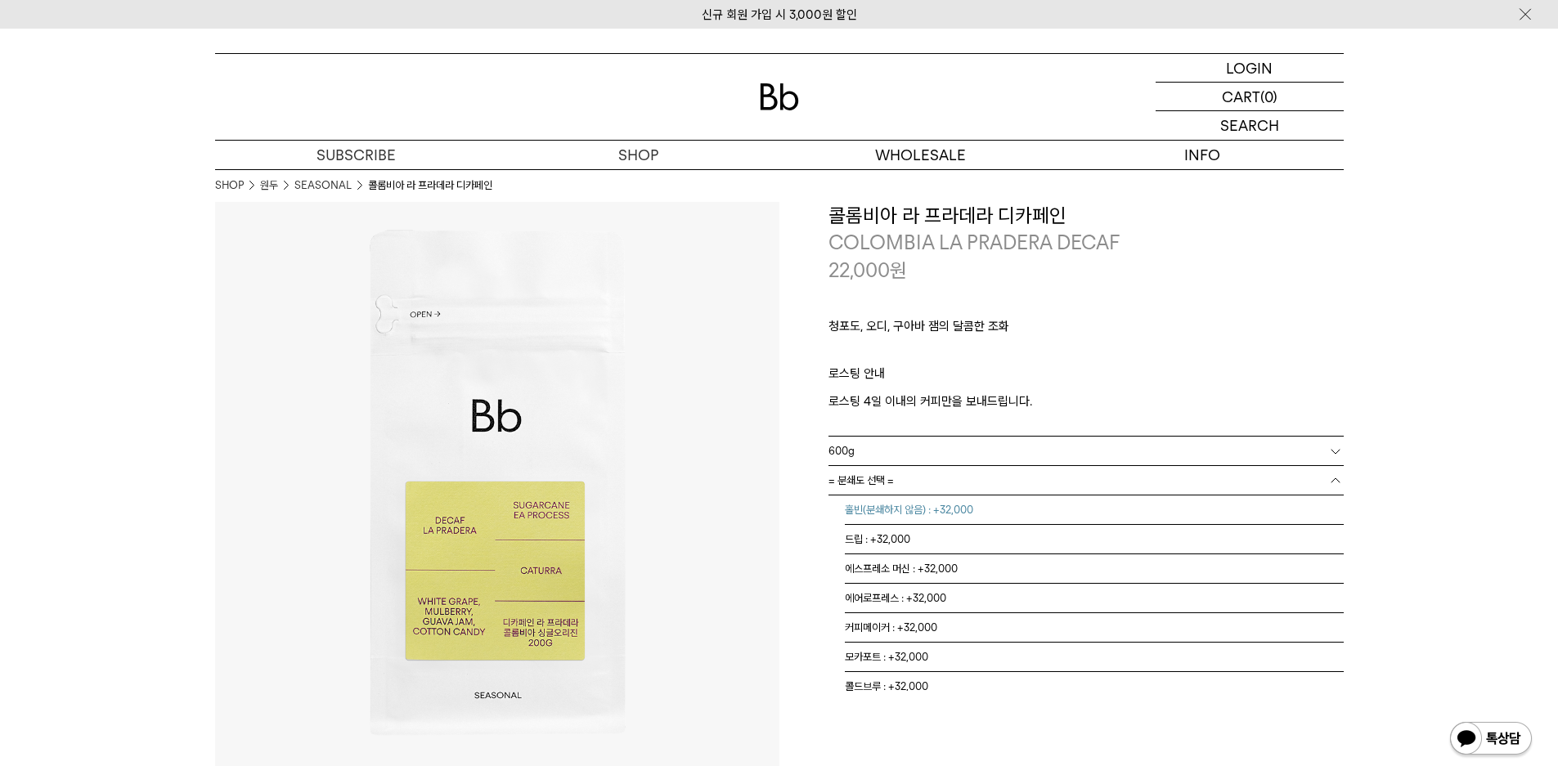
click at [950, 512] on li "홀빈(분쇄하지 않음) : +32,000" at bounding box center [1094, 510] width 499 height 30
